Goal: Find contact information: Find contact information

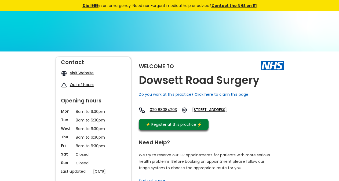
click at [264, 84] on div "Welcome to [GEOGRAPHIC_DATA] Surgery Do you work at this practice? Click here t…" at bounding box center [211, 95] width 145 height 76
click at [259, 78] on div "Welcome to [GEOGRAPHIC_DATA] Surgery Do you work at this practice? Click here t…" at bounding box center [211, 95] width 145 height 76
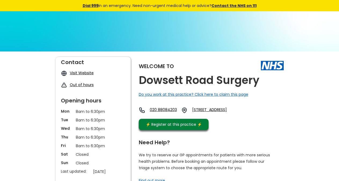
click at [259, 78] on div "Welcome to [GEOGRAPHIC_DATA] Surgery Do you work at this practice? Click here t…" at bounding box center [211, 95] width 145 height 76
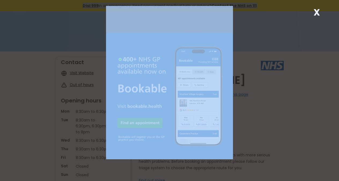
drag, startPoint x: 194, startPoint y: 79, endPoint x: 309, endPoint y: 26, distance: 126.1
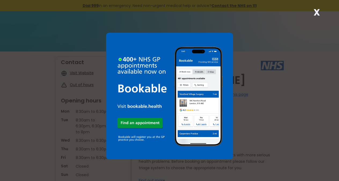
click at [319, 6] on strong "X" at bounding box center [316, 12] width 6 height 13
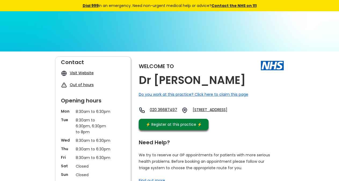
click at [319, 9] on div "Dial 999 in an emergency. Need non-urgent medical help or advice? Contact the N…" at bounding box center [169, 5] width 339 height 11
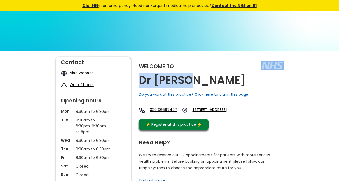
copy div "Dr A Arif"
drag, startPoint x: 188, startPoint y: 83, endPoint x: 182, endPoint y: 80, distance: 6.5
click at [182, 80] on div "Welcome to Dr A Arif Do you work at this practice? Click here to claim this pag…" at bounding box center [211, 95] width 145 height 76
copy link "m8 2aj, E"
drag, startPoint x: 261, startPoint y: 126, endPoint x: 246, endPoint y: 120, distance: 15.9
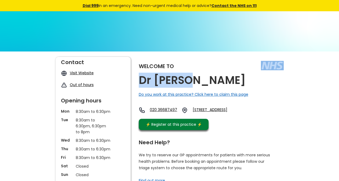
click at [246, 120] on div "Welcome to Dr A Arif Do you work at this practice? Click here to claim this pag…" at bounding box center [211, 95] width 145 height 76
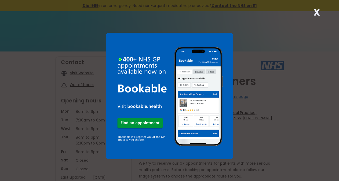
click at [313, 17] on div "X" at bounding box center [316, 14] width 11 height 11
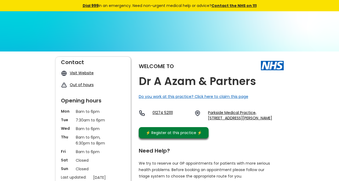
click at [263, 87] on div "Welcome to Dr A Azam & Partners Do you work at this practice? Click here to cla…" at bounding box center [211, 99] width 145 height 84
click at [262, 83] on div "Welcome to Dr A Azam & Partners Do you work at this practice? Click here to cla…" at bounding box center [211, 99] width 145 height 84
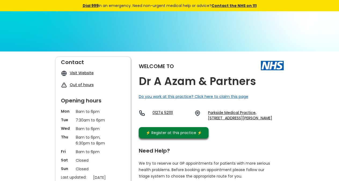
click at [262, 83] on div "Welcome to Dr A Azam & Partners Do you work at this practice? Click here to cla…" at bounding box center [211, 99] width 145 height 84
click at [258, 82] on div "Welcome to Dr A Azam & Partners Do you work at this practice? Click here to cla…" at bounding box center [211, 99] width 145 height 84
click at [257, 82] on div "Welcome to Dr A Azam & Partners Do you work at this practice? Click here to cla…" at bounding box center [211, 99] width 145 height 84
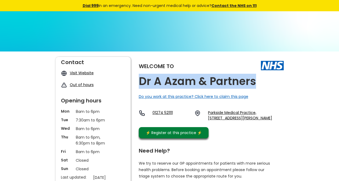
copy h2 "Dr A Azam & Partners"
drag, startPoint x: 140, startPoint y: 79, endPoint x: 252, endPoint y: 81, distance: 112.7
click at [252, 81] on h2 "Dr A Azam & Partners" at bounding box center [197, 81] width 117 height 12
copy link "Bd7 3eg,"
drag, startPoint x: 225, startPoint y: 131, endPoint x: 208, endPoint y: 129, distance: 16.8
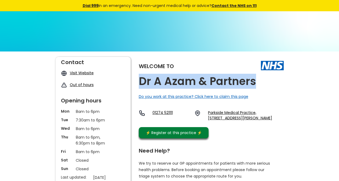
click at [208, 129] on div "Welcome to Dr A Azam & Partners Do you work at this practice? Click here to cla…" at bounding box center [211, 99] width 145 height 84
